Goal: Complete application form

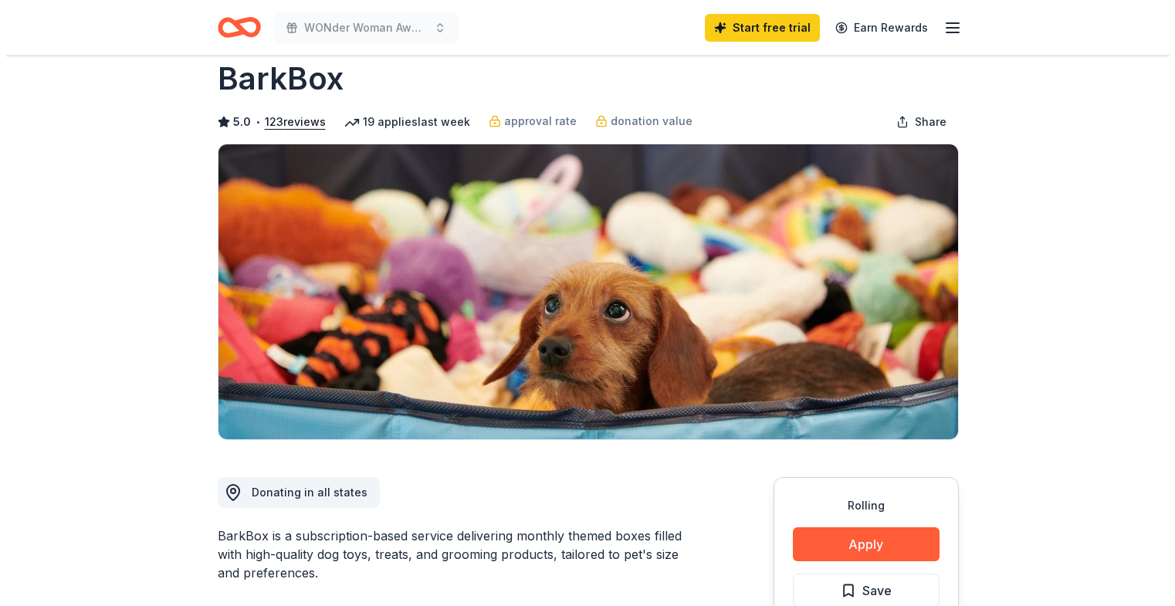
scroll to position [30, 0]
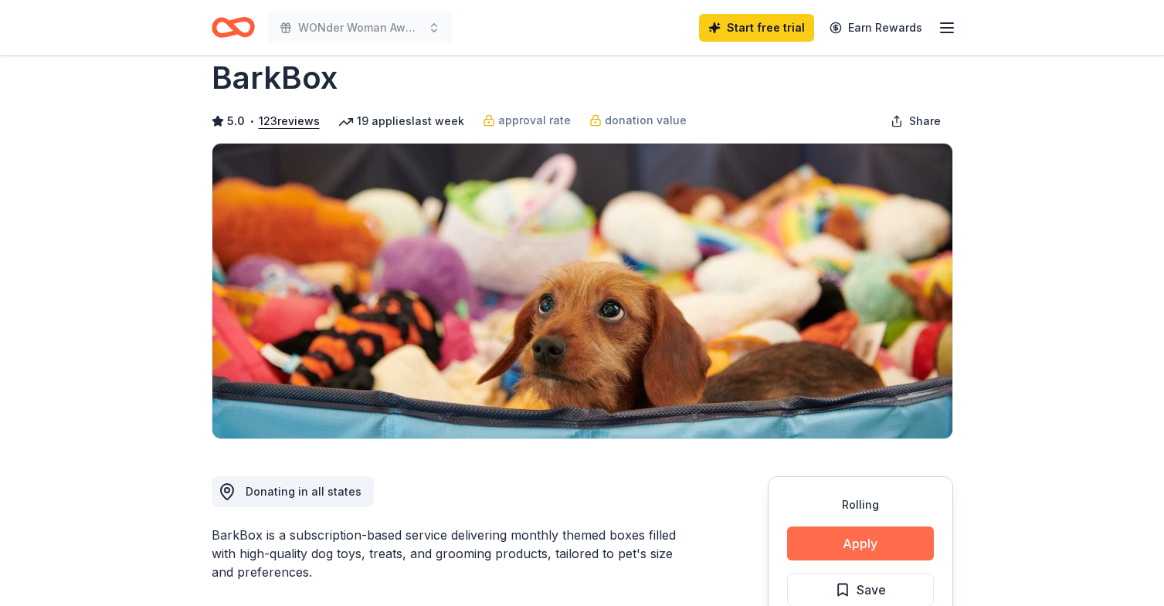
click at [858, 545] on button "Apply" at bounding box center [860, 544] width 147 height 34
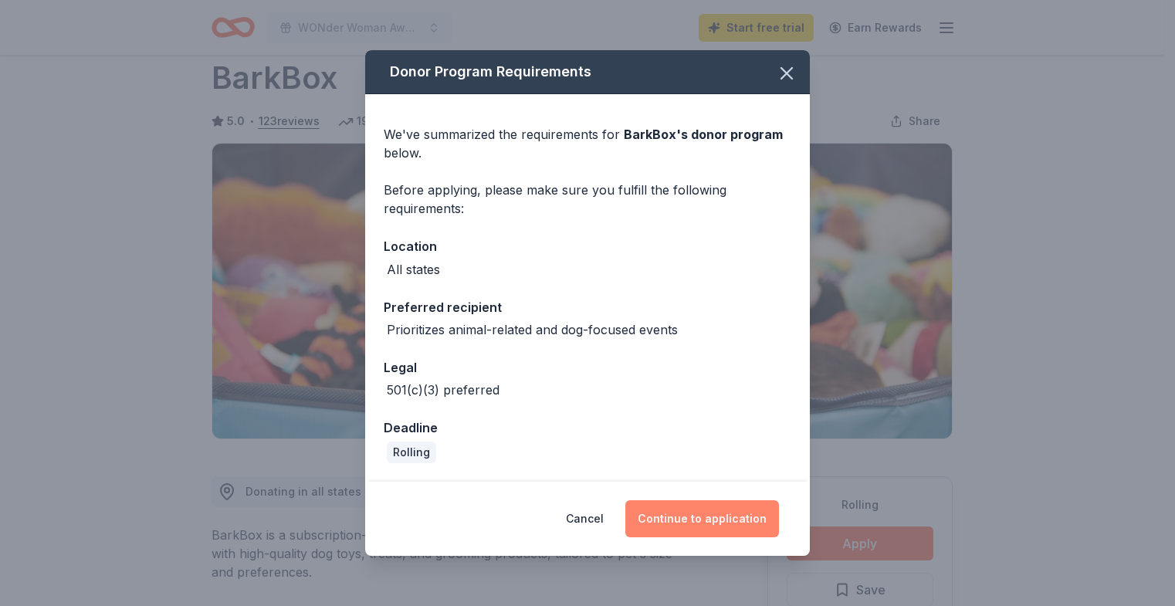
click at [732, 515] on button "Continue to application" at bounding box center [702, 518] width 154 height 37
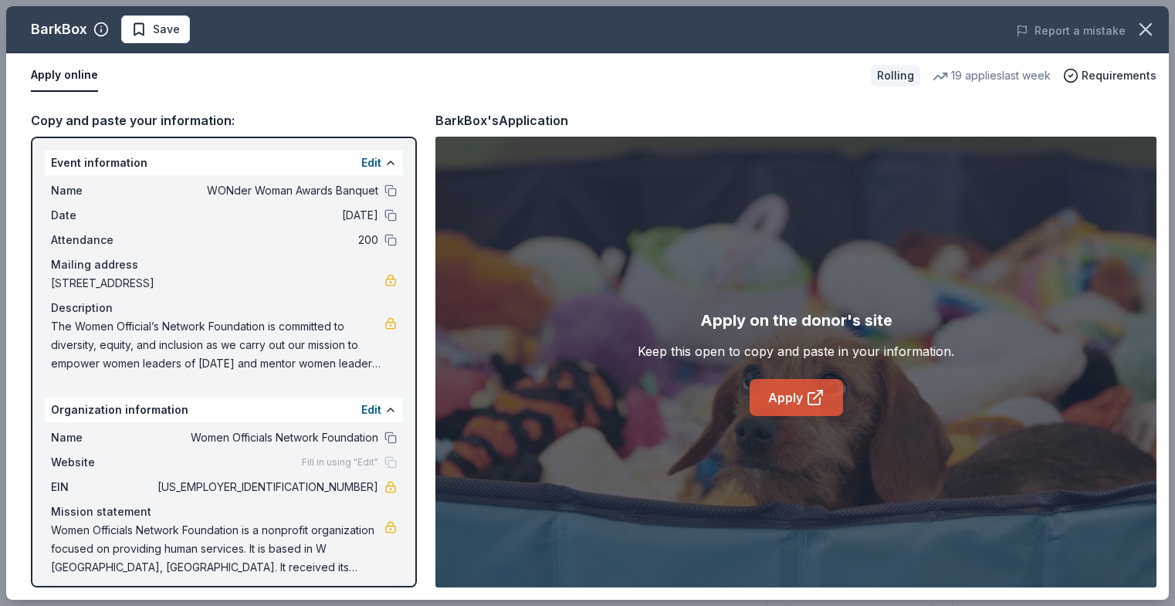
click at [787, 402] on link "Apply" at bounding box center [796, 397] width 93 height 37
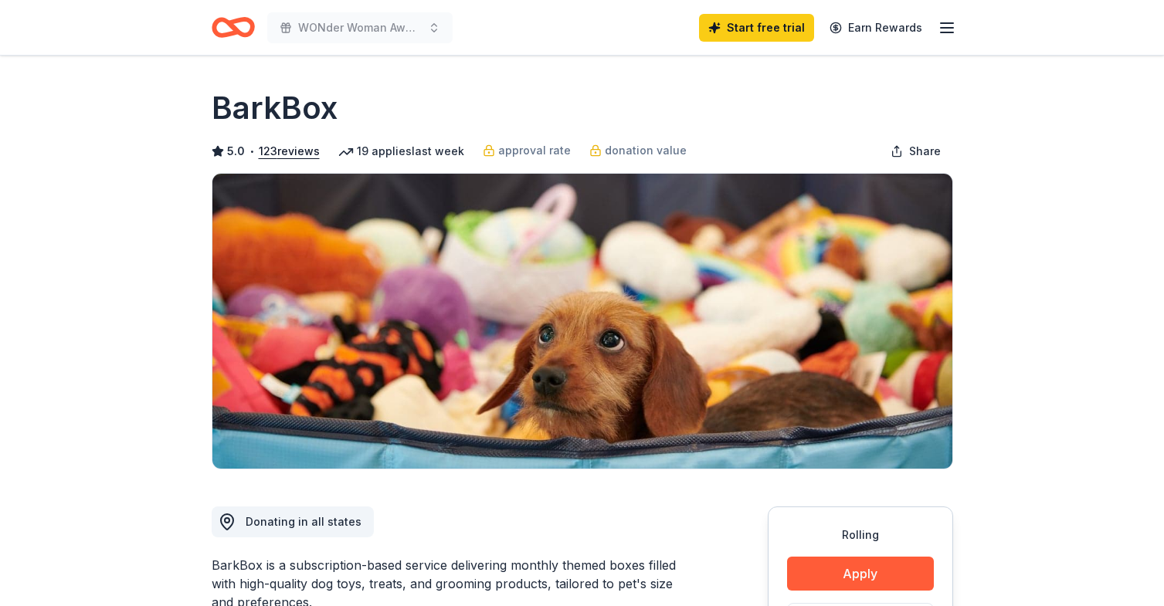
scroll to position [30, 0]
